Goal: Task Accomplishment & Management: Complete application form

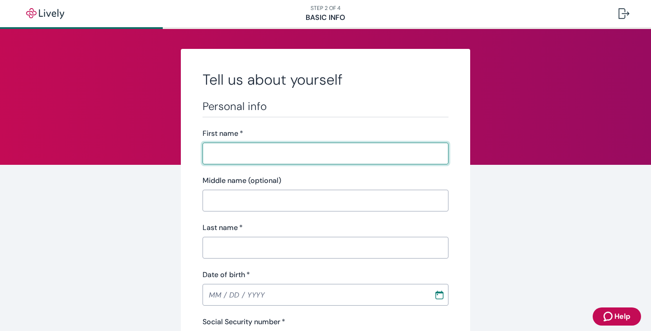
click at [217, 155] on input "First name   *" at bounding box center [326, 153] width 246 height 18
type input "[PERSON_NAME]"
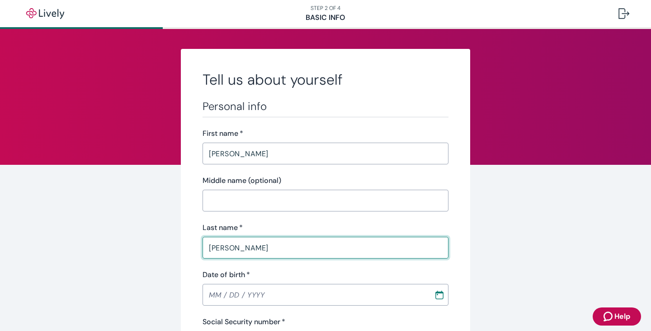
type input "[PERSON_NAME]"
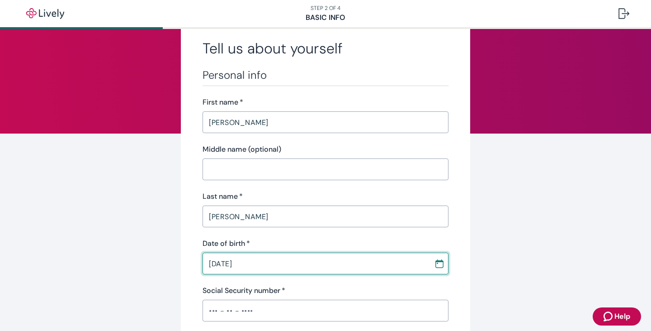
scroll to position [45, 0]
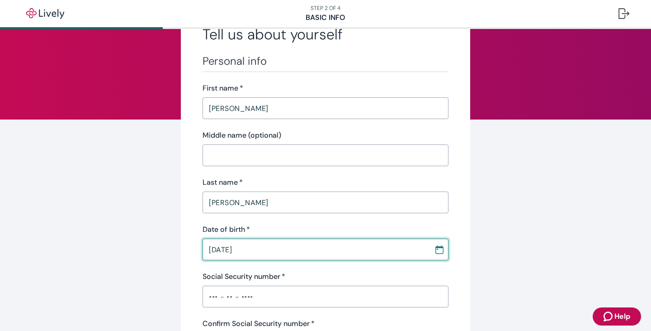
type input "[DATE]"
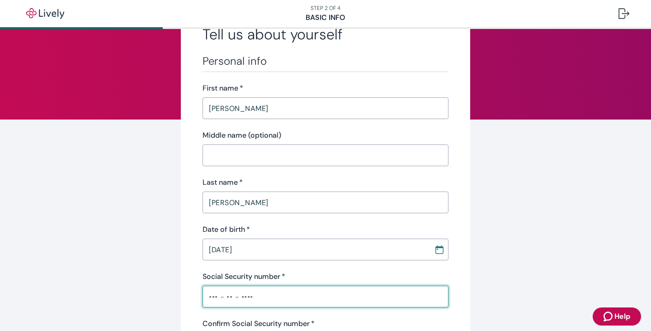
click at [204, 294] on input "Social Security number   *" at bounding box center [326, 296] width 246 height 18
type input "•••-••-5893"
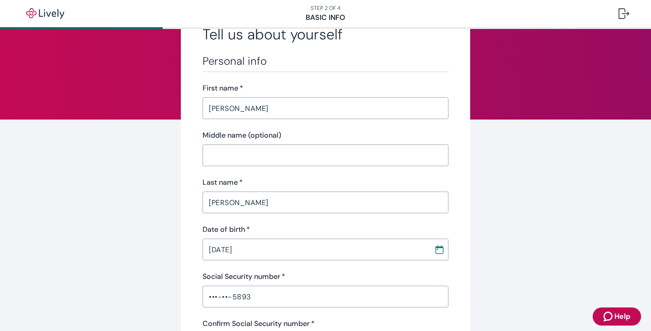
scroll to position [181, 0]
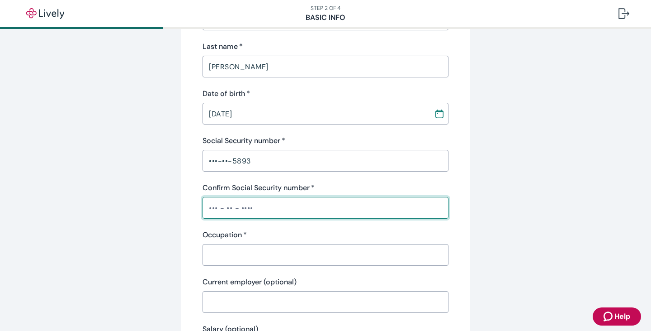
click at [209, 203] on input "Confirm Social Security number   *" at bounding box center [326, 208] width 246 height 18
drag, startPoint x: 252, startPoint y: 211, endPoint x: 152, endPoint y: 197, distance: 101.0
click at [155, 197] on div "Tell us about yourself Personal info First name   * [PERSON_NAME] ​ Middle name…" at bounding box center [326, 290] width 434 height 844
type input "•••-••-1519"
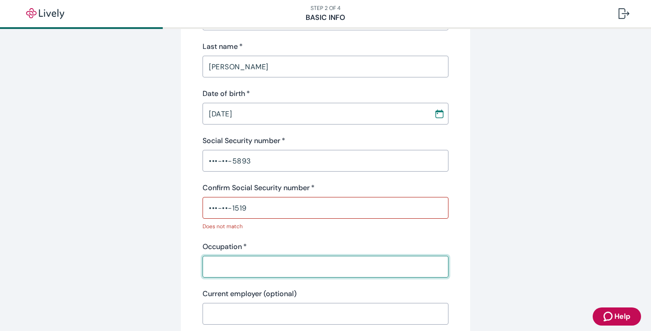
click at [224, 262] on input "Occupation   *" at bounding box center [326, 266] width 246 height 18
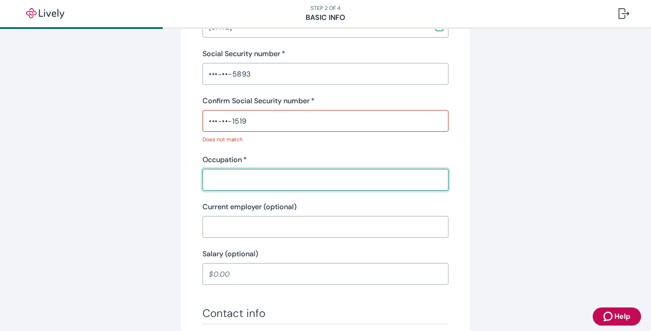
scroll to position [271, 0]
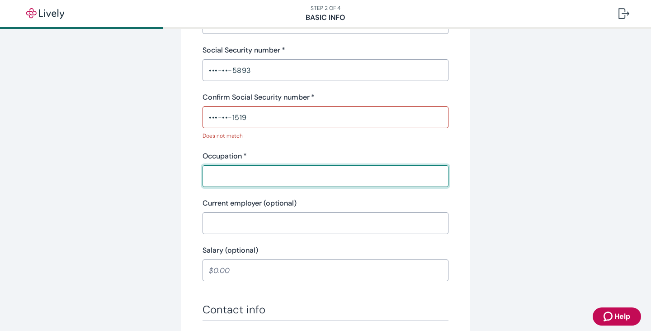
click at [215, 170] on input "Occupation   *" at bounding box center [326, 176] width 246 height 18
type input "City of [GEOGRAPHIC_DATA]"
drag, startPoint x: 255, startPoint y: 178, endPoint x: 191, endPoint y: 176, distance: 63.8
click at [191, 176] on div "Tell us about yourself Personal info First name   * [PERSON_NAME] ​ Middle name…" at bounding box center [326, 205] width 290 height 856
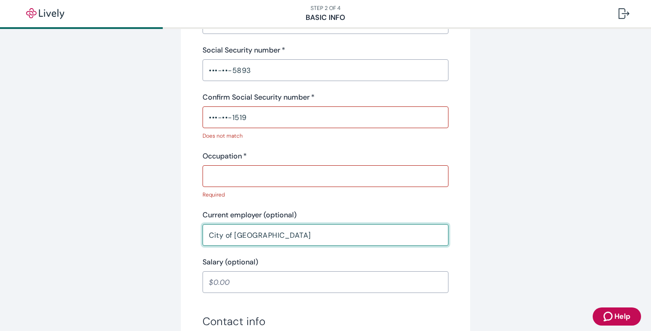
type input "City of [GEOGRAPHIC_DATA]"
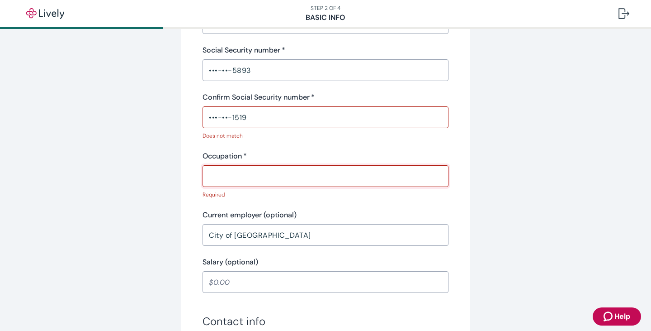
click at [231, 176] on input "Occupation   *" at bounding box center [326, 176] width 246 height 18
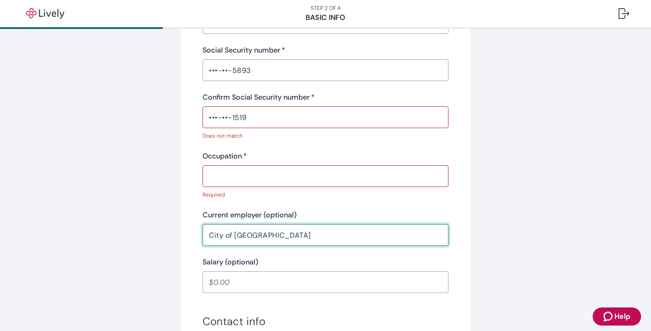
drag, startPoint x: 258, startPoint y: 233, endPoint x: 176, endPoint y: 217, distance: 84.5
click at [174, 220] on div "Tell us about yourself Personal info First name   * [PERSON_NAME] ​ Middle name…" at bounding box center [326, 211] width 434 height 868
click at [223, 177] on input "Occupation   *" at bounding box center [326, 176] width 246 height 18
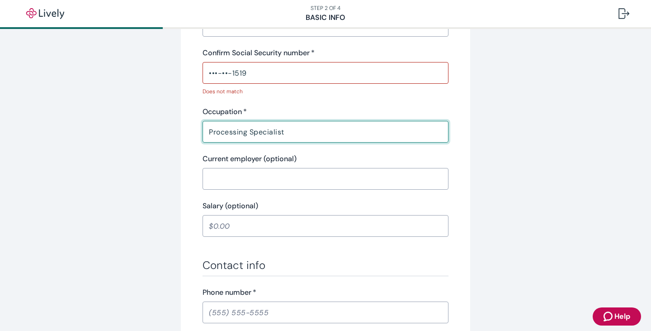
scroll to position [407, 0]
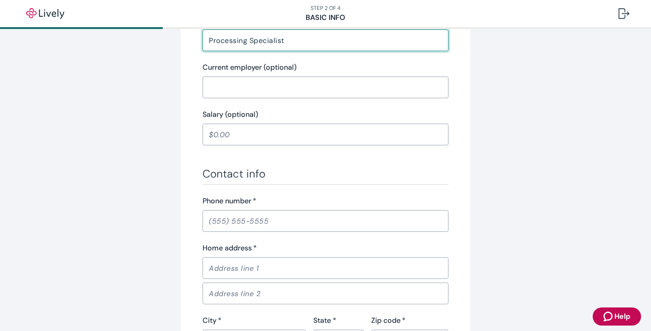
type input "Processing Specialist"
click at [207, 226] on input "Phone number   *" at bounding box center [326, 221] width 246 height 18
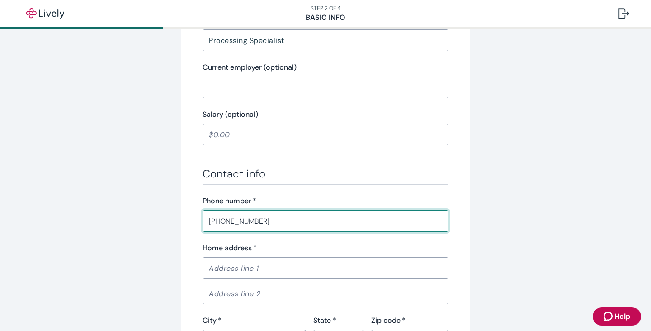
type input "[PHONE_NUMBER]"
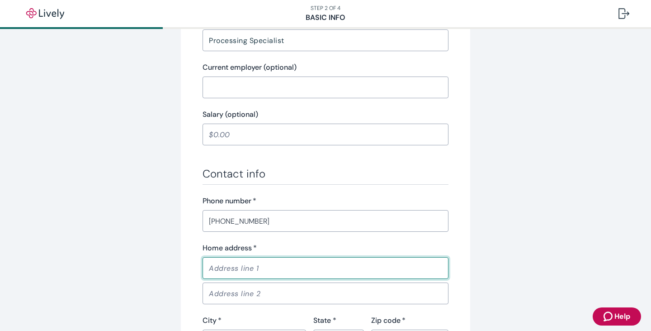
click at [208, 266] on input "Home address   *" at bounding box center [326, 268] width 246 height 18
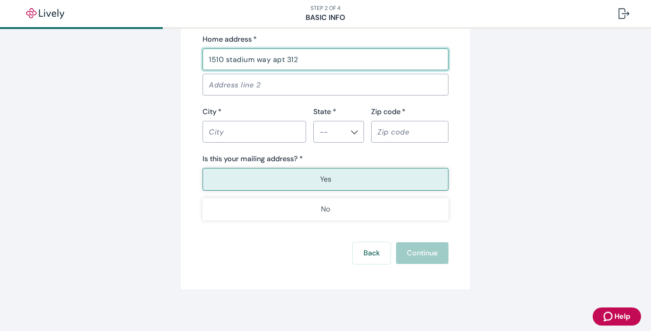
scroll to position [617, 0]
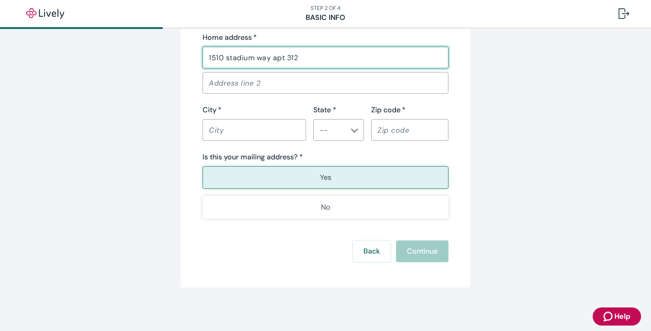
type input "1510 stadium way apt 312"
click at [212, 130] on input "City   *" at bounding box center [255, 130] width 104 height 18
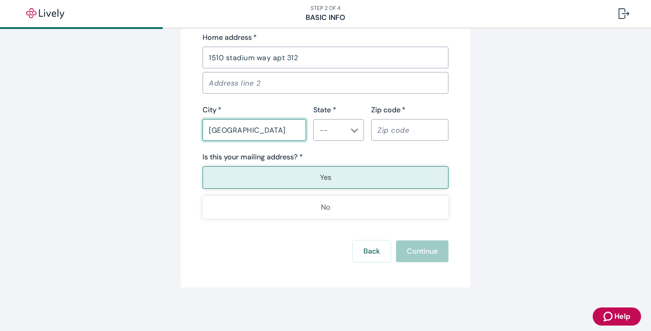
type input "[GEOGRAPHIC_DATA]"
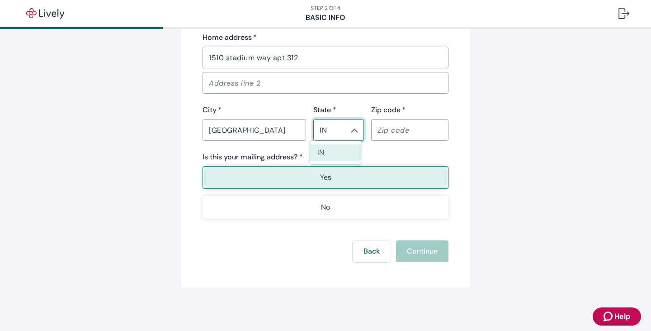
click at [328, 147] on li "IN" at bounding box center [335, 152] width 51 height 16
type input "IN"
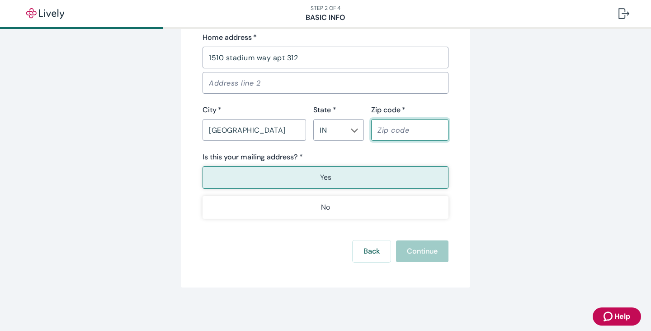
click at [380, 130] on input "Zip code   *" at bounding box center [409, 130] width 77 height 18
type input "46202"
click at [419, 250] on div "Back Continue" at bounding box center [326, 251] width 246 height 22
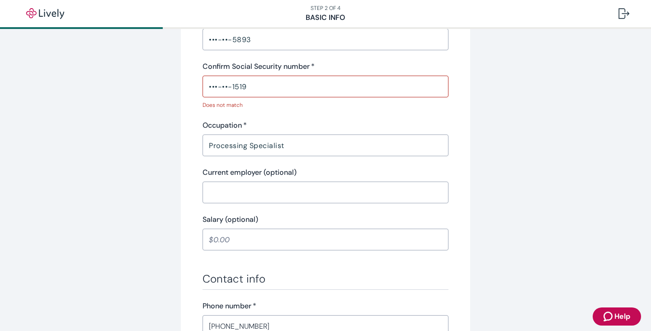
scroll to position [301, 0]
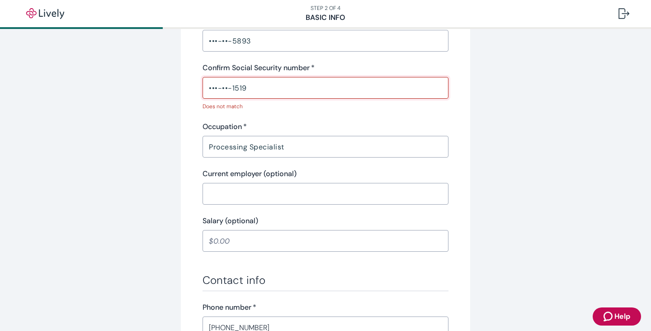
click at [262, 90] on input "•••-••-1519" at bounding box center [326, 88] width 246 height 18
drag, startPoint x: 217, startPoint y: 96, endPoint x: 128, endPoint y: 96, distance: 89.6
click at [129, 96] on div "Tell us about yourself Personal info First name   * [PERSON_NAME] ​ Middle name…" at bounding box center [326, 176] width 434 height 856
drag, startPoint x: 259, startPoint y: 85, endPoint x: 181, endPoint y: 83, distance: 78.3
click at [183, 82] on div "Tell us about yourself Personal info First name   * [PERSON_NAME] ​ Middle name…" at bounding box center [326, 176] width 290 height 856
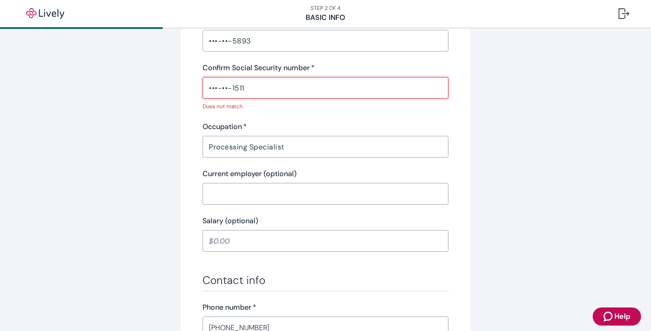
click at [266, 87] on input "•••-••-1511" at bounding box center [326, 88] width 246 height 18
type input "•"
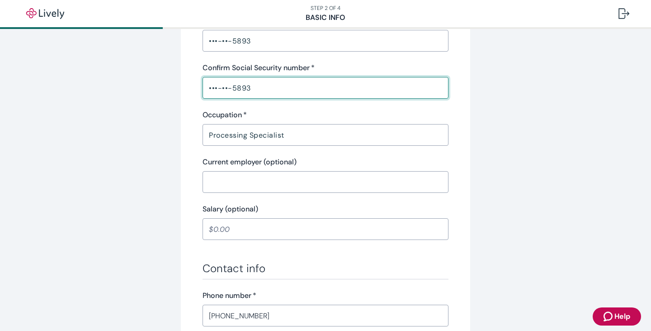
type input "•••-••-5893"
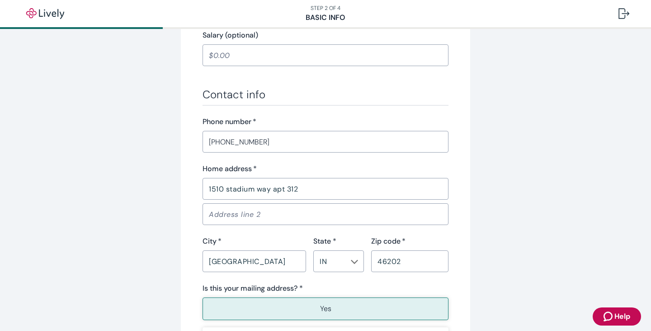
scroll to position [606, 0]
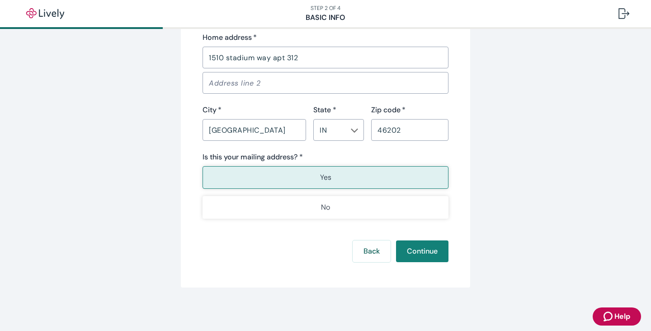
drag, startPoint x: 165, startPoint y: 72, endPoint x: 437, endPoint y: 220, distance: 309.7
click at [438, 254] on button "Continue" at bounding box center [422, 251] width 52 height 22
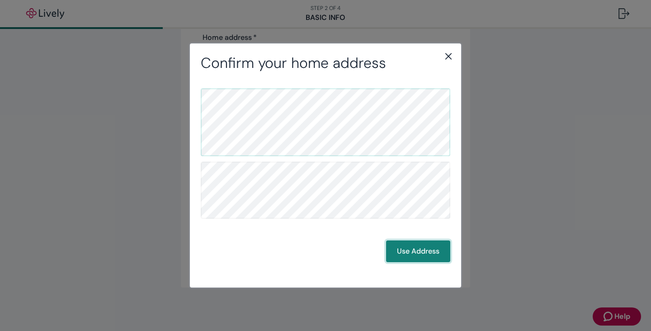
click at [422, 250] on button "Use Address" at bounding box center [418, 251] width 64 height 22
click at [418, 252] on button "Use Address" at bounding box center [418, 251] width 64 height 22
click at [423, 247] on button "Use Address" at bounding box center [418, 251] width 64 height 22
click at [448, 56] on icon "close" at bounding box center [449, 56] width 6 height 6
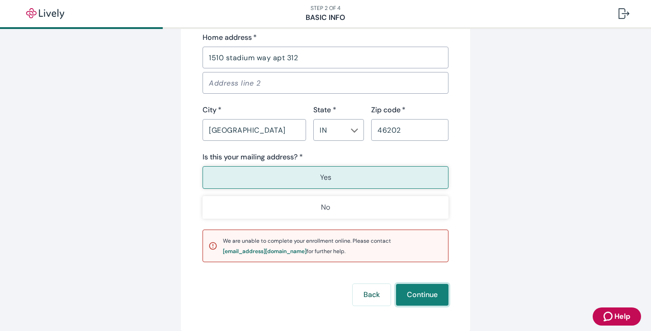
click at [427, 294] on button "Continue" at bounding box center [422, 295] width 52 height 22
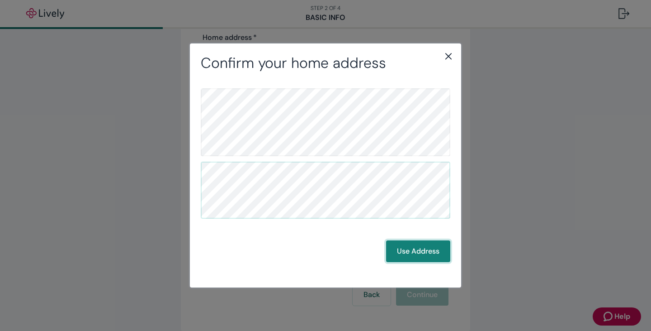
click at [419, 247] on button "Use Address" at bounding box center [418, 251] width 64 height 22
click at [405, 250] on button "Use Address" at bounding box center [418, 251] width 64 height 22
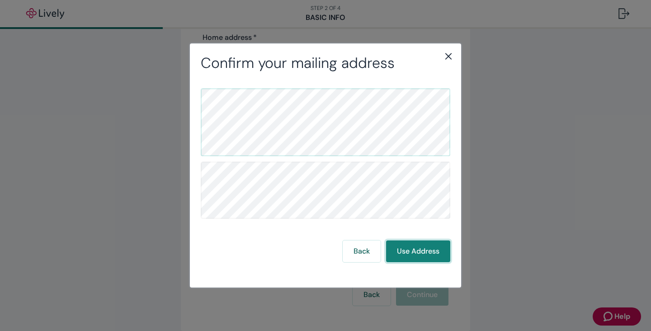
click at [405, 250] on button "Use Address" at bounding box center [418, 251] width 64 height 22
click at [414, 244] on button "Use Address" at bounding box center [418, 251] width 64 height 22
click at [427, 238] on div "Back Use Address" at bounding box center [326, 175] width 250 height 174
click at [420, 244] on button "Use Address" at bounding box center [418, 251] width 64 height 22
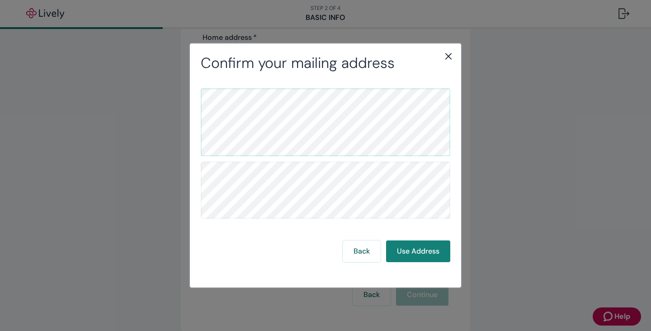
drag, startPoint x: 448, startPoint y: 56, endPoint x: 400, endPoint y: 140, distance: 96.8
click at [448, 56] on icon "close" at bounding box center [448, 56] width 11 height 11
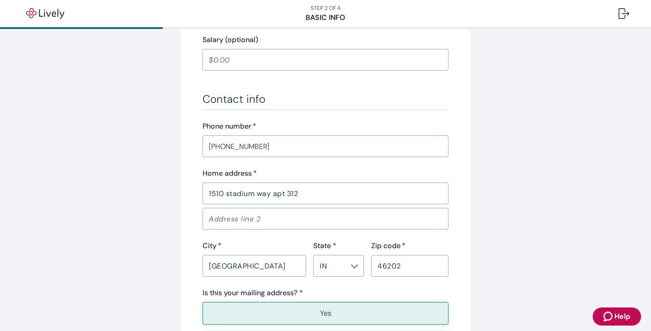
scroll to position [649, 0]
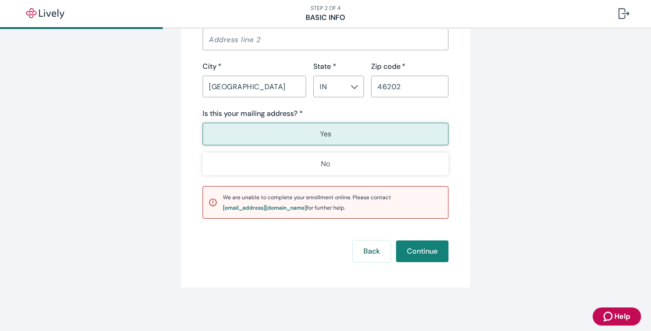
drag, startPoint x: 152, startPoint y: 188, endPoint x: 145, endPoint y: 291, distance: 103.4
click at [387, 246] on div "Back Continue" at bounding box center [326, 251] width 246 height 22
click at [380, 246] on button "Back" at bounding box center [372, 251] width 38 height 22
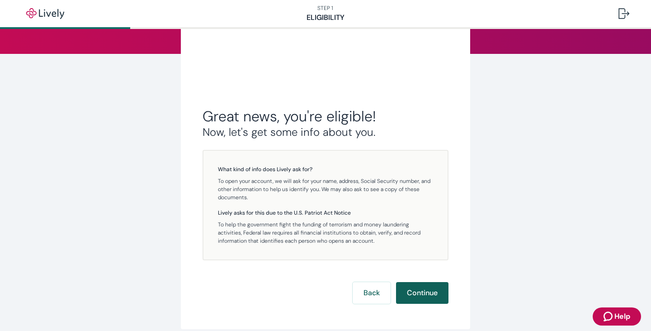
scroll to position [62, 0]
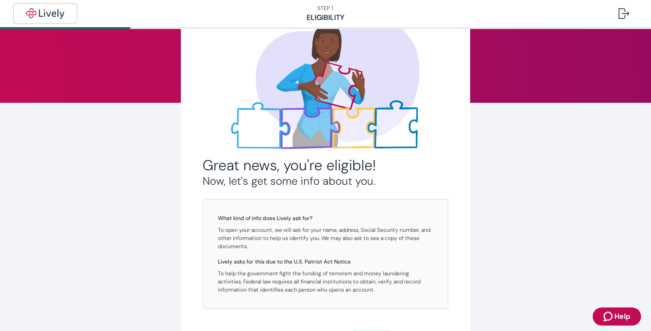
click at [34, 7] on button "button" at bounding box center [45, 14] width 62 height 18
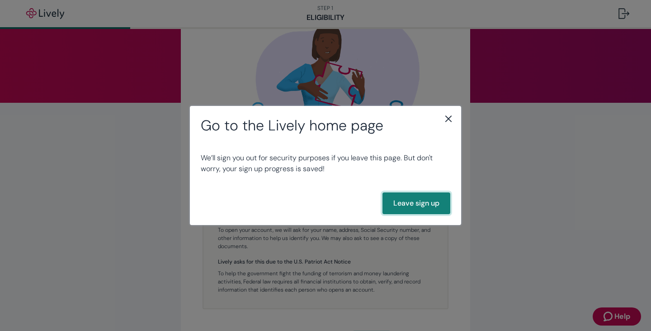
click at [417, 199] on button "Leave sign up" at bounding box center [417, 203] width 68 height 22
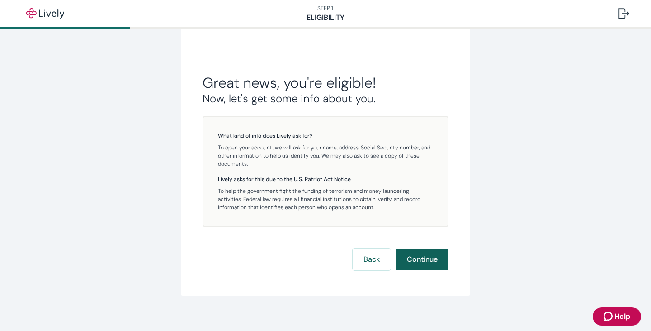
scroll to position [152, 0]
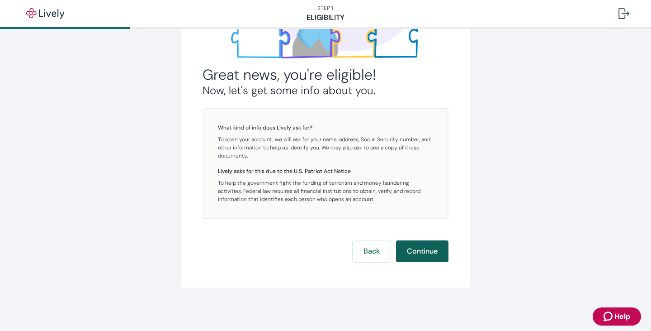
click at [412, 250] on button "Continue" at bounding box center [422, 251] width 52 height 22
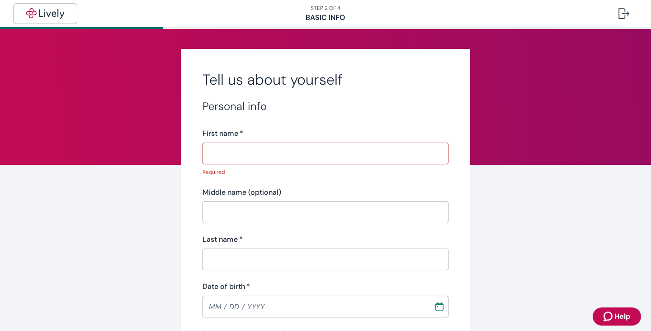
click at [61, 10] on img "button" at bounding box center [45, 13] width 51 height 11
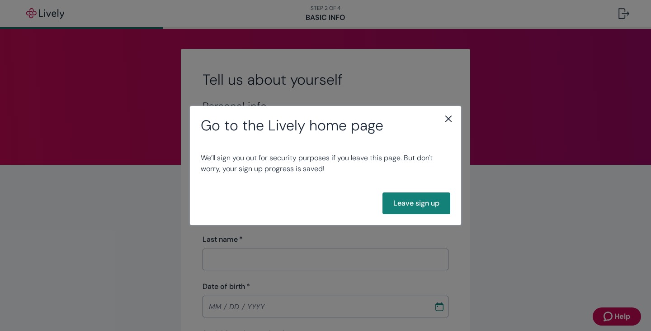
drag, startPoint x: 626, startPoint y: 17, endPoint x: 522, endPoint y: 69, distance: 116.3
click at [609, 27] on div "Go to the Lively home page We’ll sign you out for security purposes if you leav…" at bounding box center [325, 165] width 651 height 331
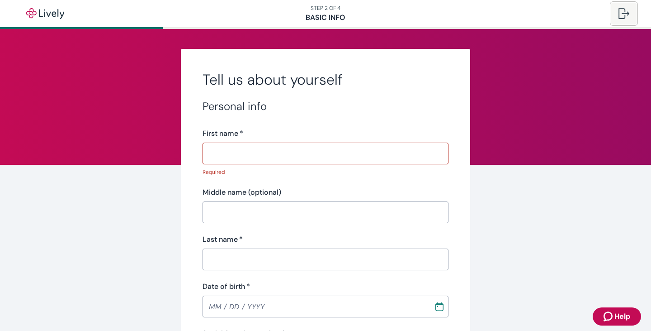
click at [624, 16] on div at bounding box center [624, 13] width 11 height 11
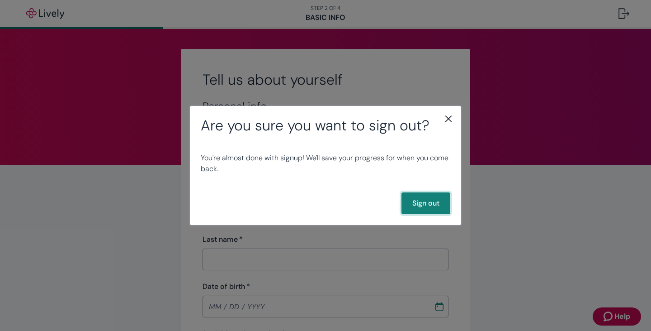
click at [436, 203] on button "Sign out" at bounding box center [426, 203] width 49 height 22
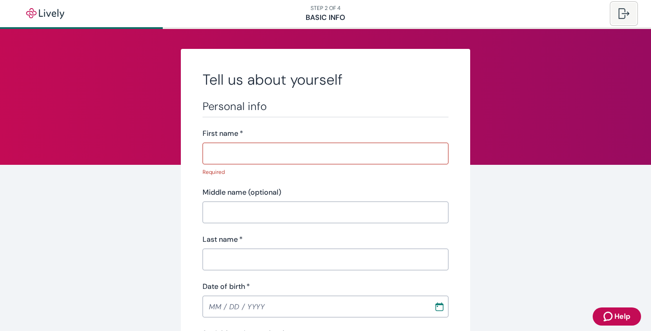
click at [621, 15] on div at bounding box center [624, 13] width 11 height 11
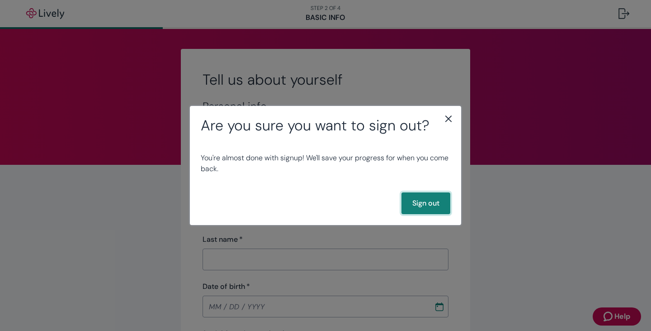
click at [420, 200] on button "Sign out" at bounding box center [426, 203] width 49 height 22
